Goal: Task Accomplishment & Management: Manage account settings

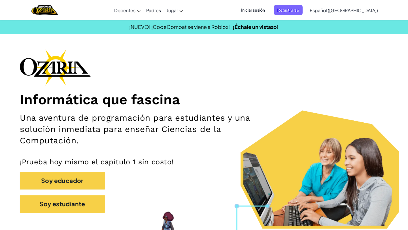
click at [267, 7] on span "Iniciar sesión" at bounding box center [253, 10] width 31 height 10
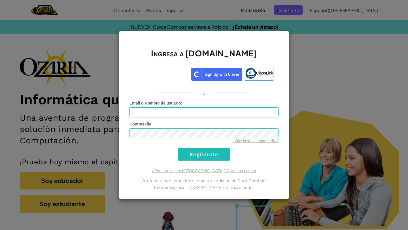
click at [144, 115] on input "Email o Nombre de usuario :" at bounding box center [204, 112] width 149 height 10
type input "i"
type input "[EMAIL_ADDRESS][DOMAIN_NAME]"
click at [209, 151] on input "Regístrate" at bounding box center [204, 154] width 52 height 13
